Goal: Transaction & Acquisition: Obtain resource

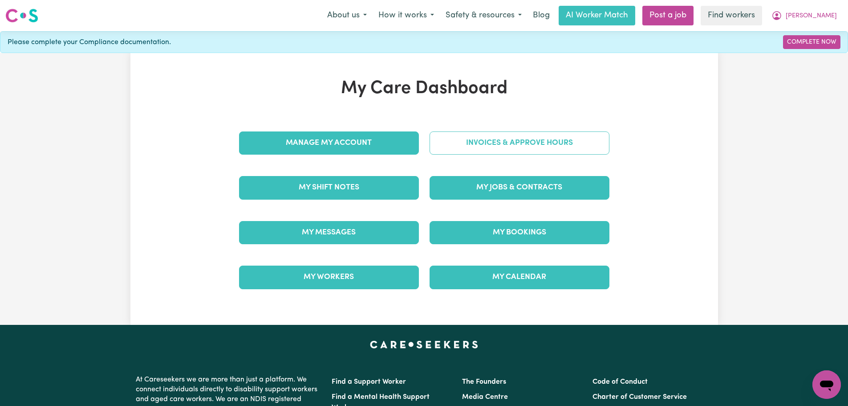
click at [503, 143] on link "Invoices & Approve Hours" at bounding box center [520, 142] width 180 height 23
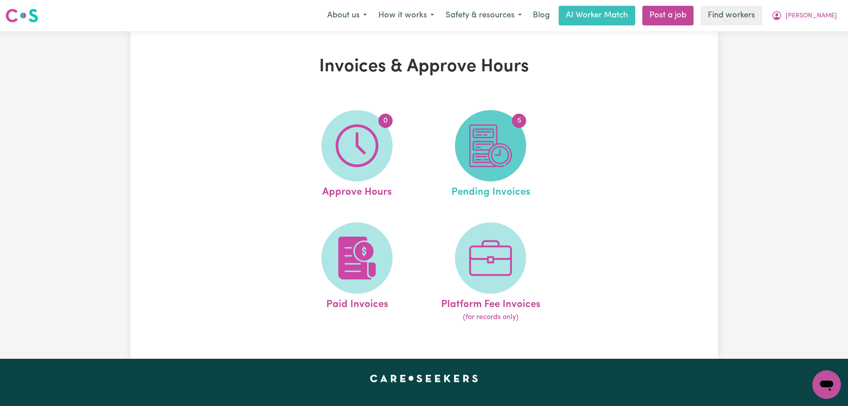
click at [488, 157] on img at bounding box center [490, 145] width 43 height 43
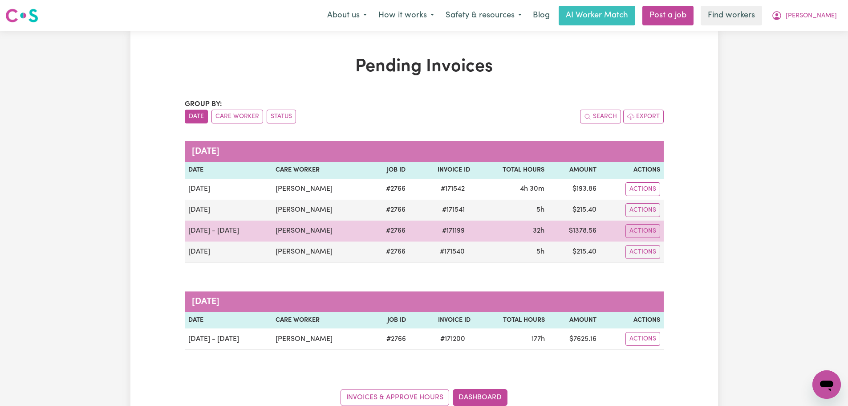
click at [571, 237] on td "$ 1378.56" at bounding box center [574, 230] width 53 height 21
click at [599, 232] on td "$ 1378.56" at bounding box center [574, 230] width 53 height 21
drag, startPoint x: 326, startPoint y: 233, endPoint x: 269, endPoint y: 232, distance: 57.0
click at [272, 232] on td "[PERSON_NAME]" at bounding box center [320, 230] width 97 height 21
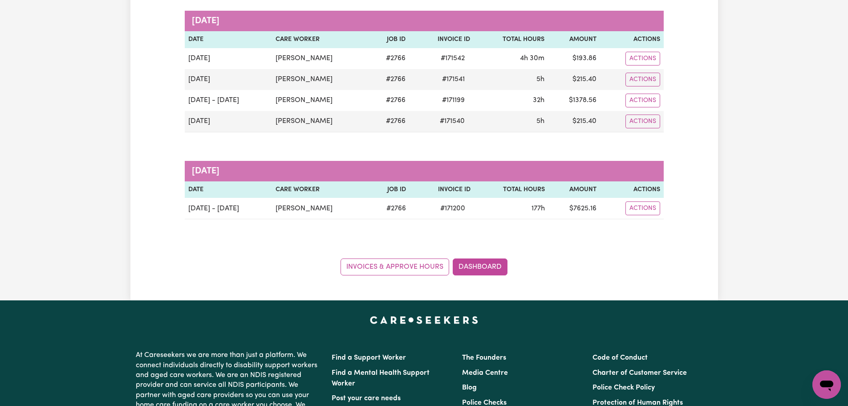
scroll to position [134, 0]
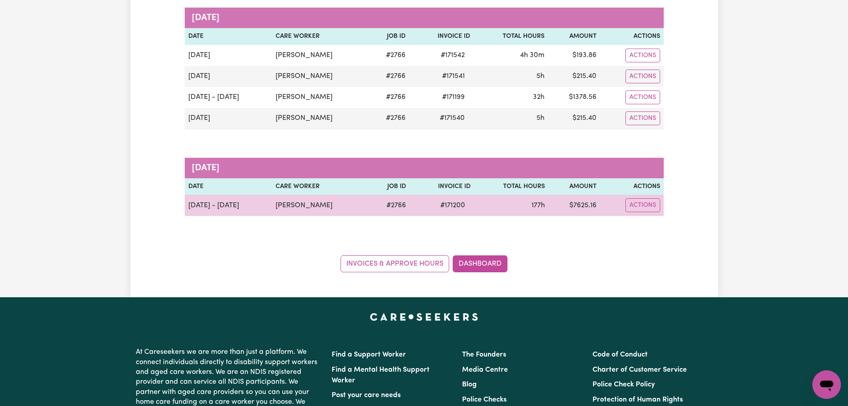
click at [206, 208] on td "[DATE] - [DATE]" at bounding box center [229, 205] width 88 height 21
click at [594, 208] on td "$ 7625.16" at bounding box center [575, 205] width 52 height 21
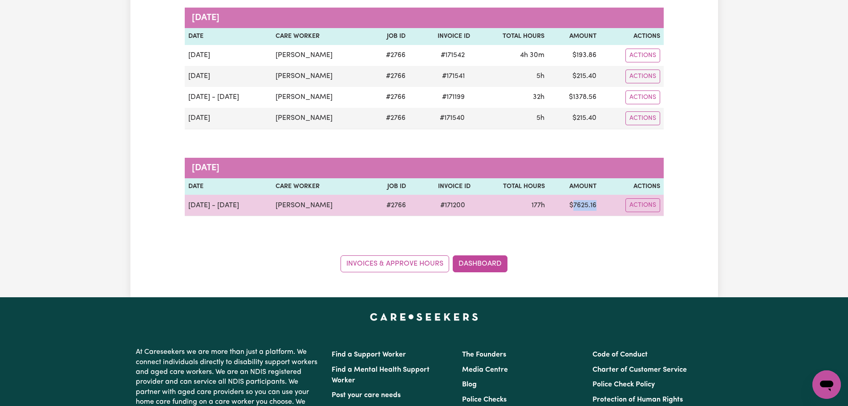
click at [594, 208] on td "$ 7625.16" at bounding box center [575, 205] width 52 height 21
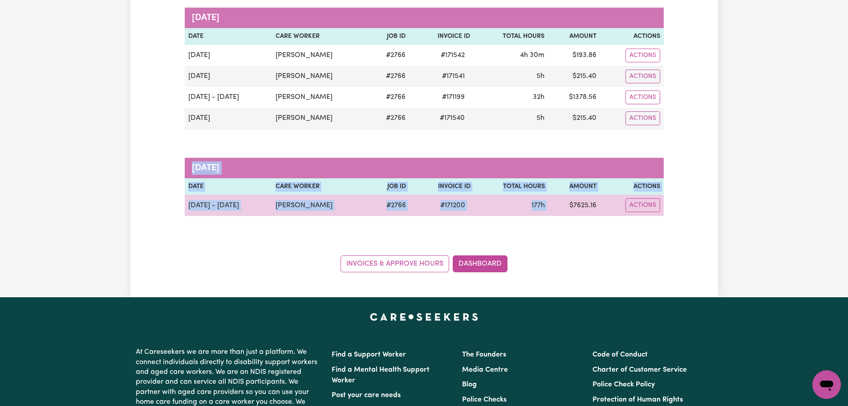
click at [594, 208] on td "$ 7625.16" at bounding box center [575, 205] width 52 height 21
click at [645, 62] on button "Actions" at bounding box center [643, 56] width 35 height 14
click at [663, 230] on link "Download Invoice" at bounding box center [667, 226] width 81 height 18
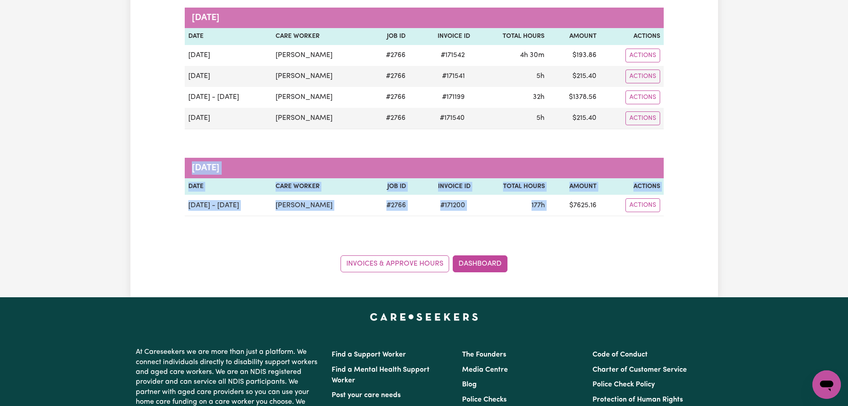
click at [709, 133] on div "Pending Invoices Group by: Date Care Worker Status Search Export [DATE] Date Ca…" at bounding box center [424, 98] width 588 height 350
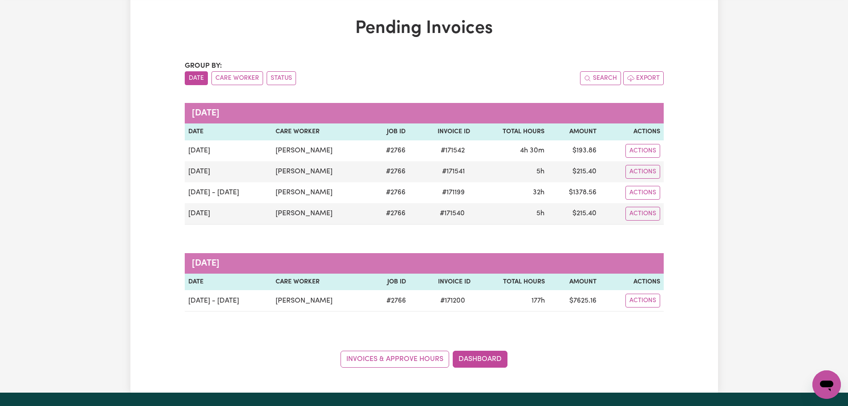
scroll to position [0, 0]
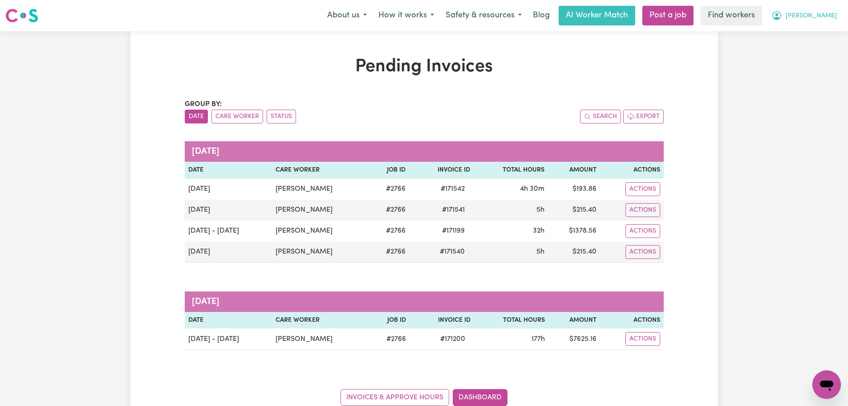
click at [834, 10] on button "[PERSON_NAME]" at bounding box center [804, 15] width 77 height 19
click at [818, 46] on link "Logout" at bounding box center [807, 51] width 70 height 17
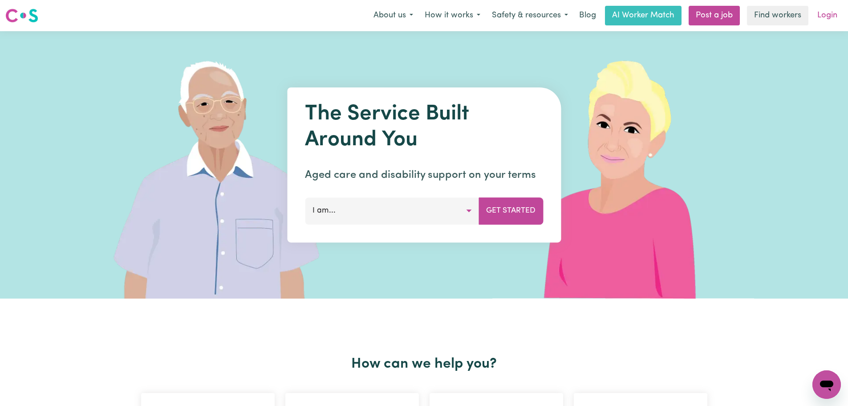
click at [835, 20] on link "Login" at bounding box center [827, 16] width 31 height 20
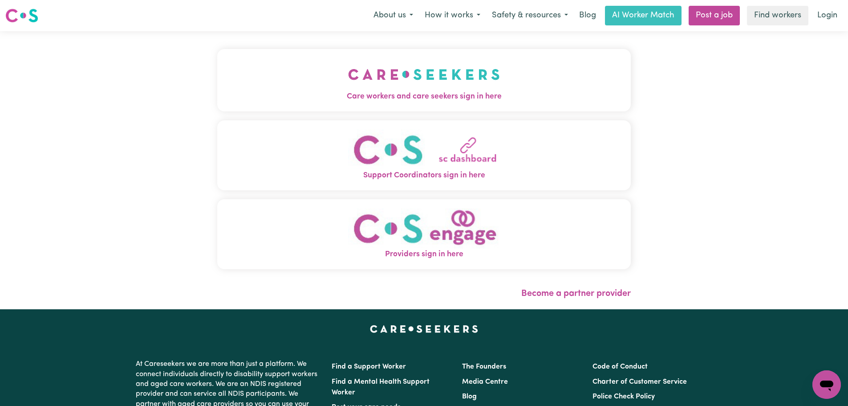
click at [248, 104] on button "Care workers and care seekers sign in here" at bounding box center [424, 80] width 414 height 62
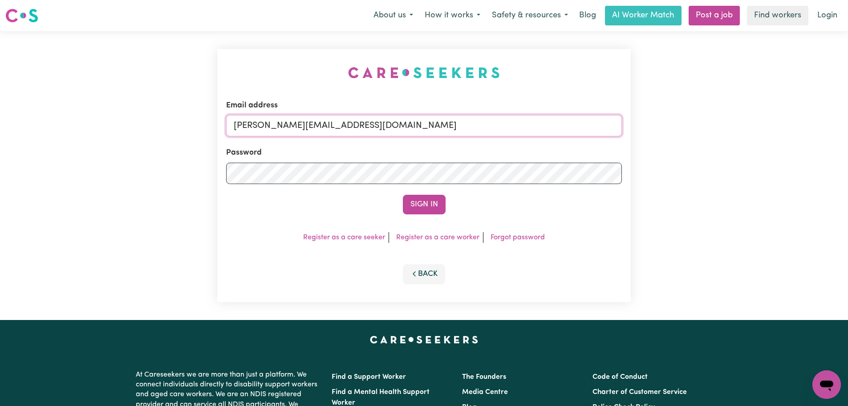
click at [396, 133] on input "[PERSON_NAME][EMAIL_ADDRESS][DOMAIN_NAME]" at bounding box center [424, 125] width 396 height 21
drag, startPoint x: 448, startPoint y: 127, endPoint x: 282, endPoint y: 124, distance: 165.2
click at [282, 124] on input "[EMAIL_ADDRESS][DOMAIN_NAME]" at bounding box center [424, 125] width 396 height 21
click at [403, 195] on button "Sign In" at bounding box center [424, 205] width 43 height 20
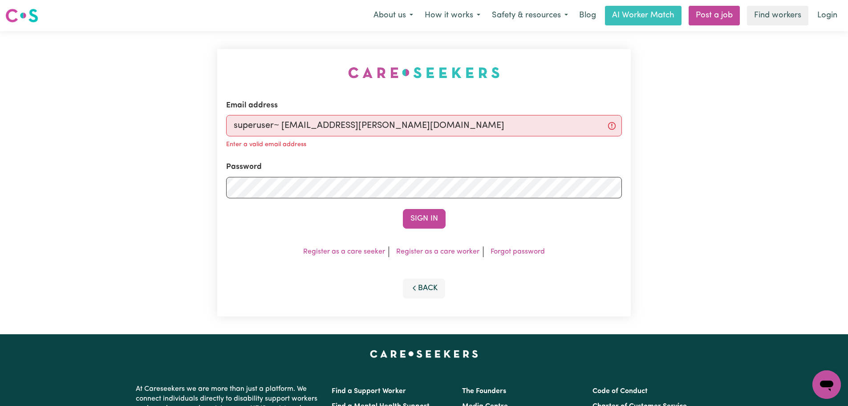
click at [283, 123] on input "superuser~ [EMAIL_ADDRESS][PERSON_NAME][DOMAIN_NAME]" at bounding box center [424, 125] width 396 height 21
type input "superuser~[EMAIL_ADDRESS][PERSON_NAME][DOMAIN_NAME]"
click at [403, 209] on button "Sign In" at bounding box center [424, 219] width 43 height 20
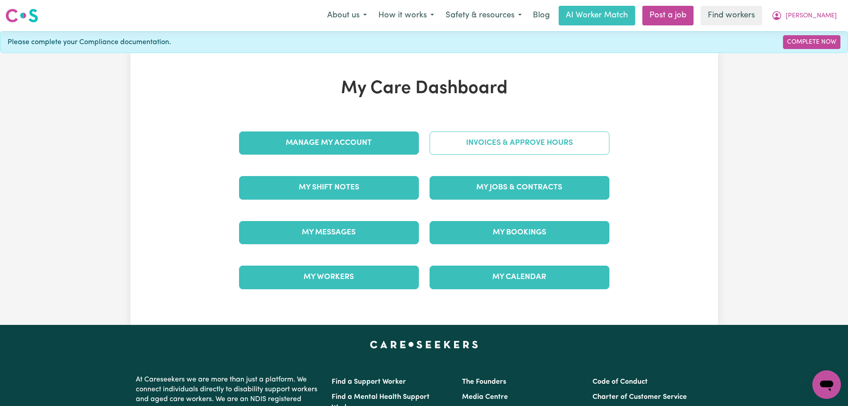
click at [523, 144] on link "Invoices & Approve Hours" at bounding box center [520, 142] width 180 height 23
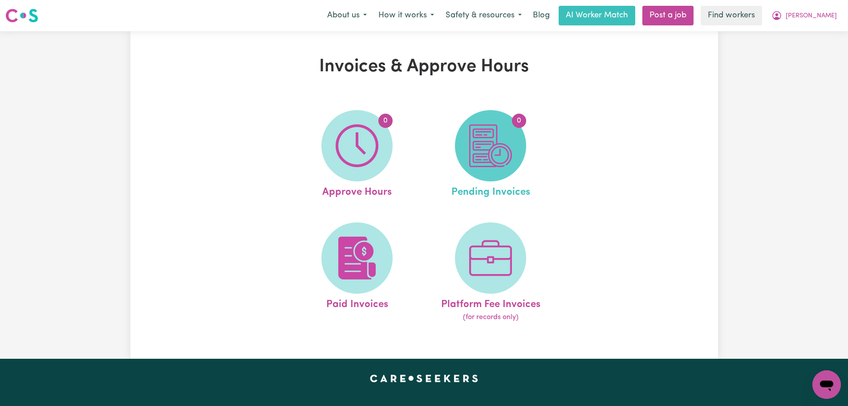
click at [524, 152] on span "0" at bounding box center [490, 145] width 71 height 71
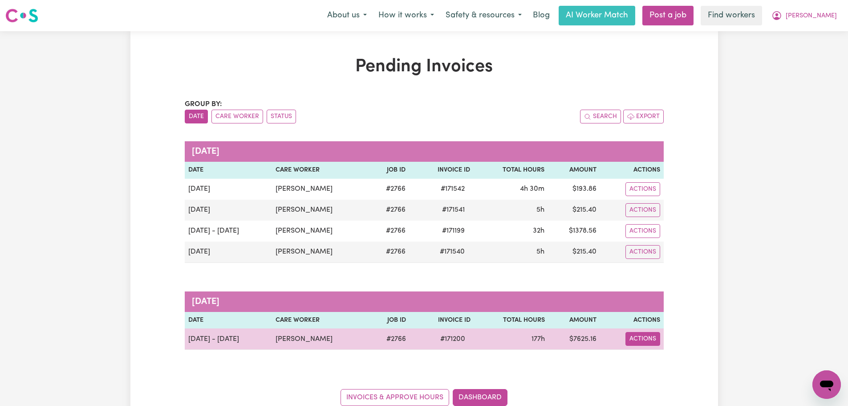
click at [640, 196] on button "Actions" at bounding box center [643, 189] width 35 height 14
click at [658, 281] on link "Download Invoice" at bounding box center [667, 282] width 81 height 18
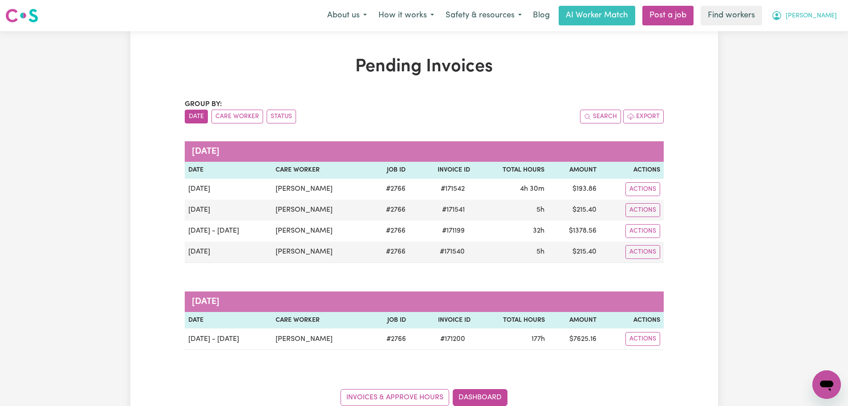
click at [822, 18] on span "[PERSON_NAME]" at bounding box center [811, 16] width 51 height 10
click at [813, 55] on link "Logout" at bounding box center [807, 51] width 70 height 17
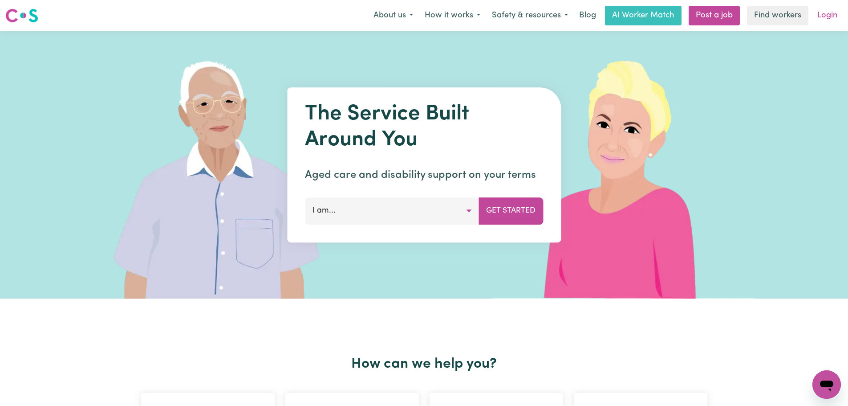
click at [830, 16] on link "Login" at bounding box center [827, 16] width 31 height 20
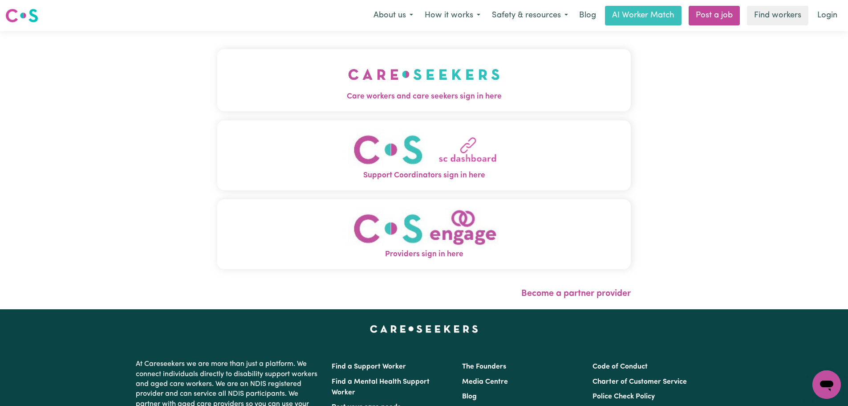
click at [348, 71] on img "Care workers and care seekers sign in here" at bounding box center [424, 74] width 152 height 33
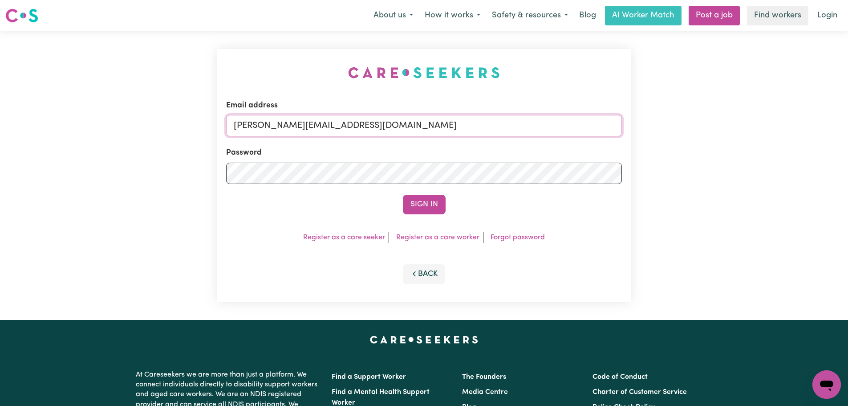
drag, startPoint x: 405, startPoint y: 125, endPoint x: 399, endPoint y: 137, distance: 12.9
click at [405, 125] on input "[PERSON_NAME][EMAIL_ADDRESS][DOMAIN_NAME]" at bounding box center [424, 125] width 396 height 21
drag, startPoint x: 452, startPoint y: 131, endPoint x: 281, endPoint y: 126, distance: 170.6
click at [281, 126] on input "superuser~ [EMAIL_ADDRESS][DOMAIN_NAME]" at bounding box center [424, 125] width 396 height 21
type input "[EMAIL_ADDRESS][DOMAIN_NAME]"
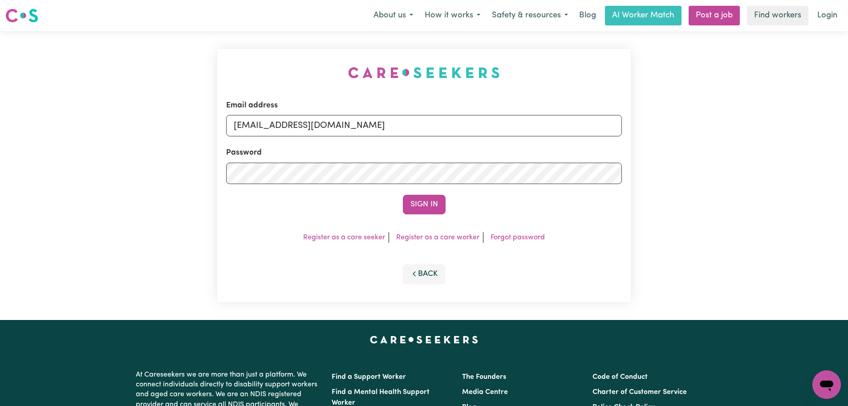
click at [403, 195] on button "Sign In" at bounding box center [424, 205] width 43 height 20
